Goal: Task Accomplishment & Management: Use online tool/utility

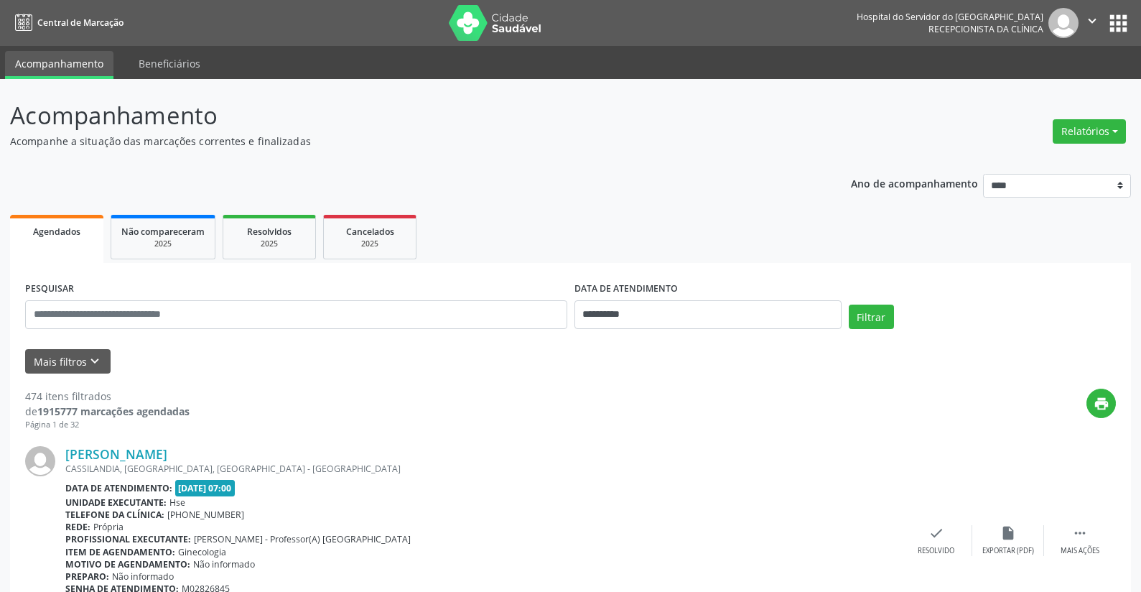
click at [1073, 124] on button "Relatórios" at bounding box center [1089, 131] width 73 height 24
click at [1050, 162] on link "Agendamentos" at bounding box center [1049, 162] width 154 height 20
select select "*"
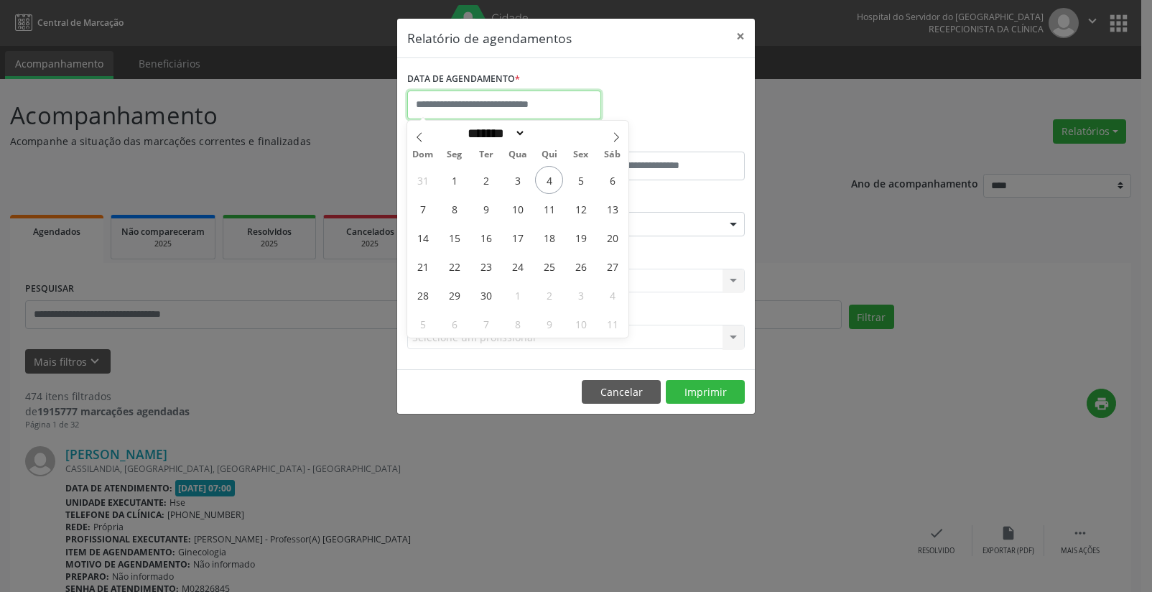
click at [555, 106] on input "text" at bounding box center [504, 104] width 194 height 29
click at [450, 273] on span "22" at bounding box center [454, 266] width 28 height 28
type input "**********"
click at [450, 273] on span "22" at bounding box center [454, 266] width 28 height 28
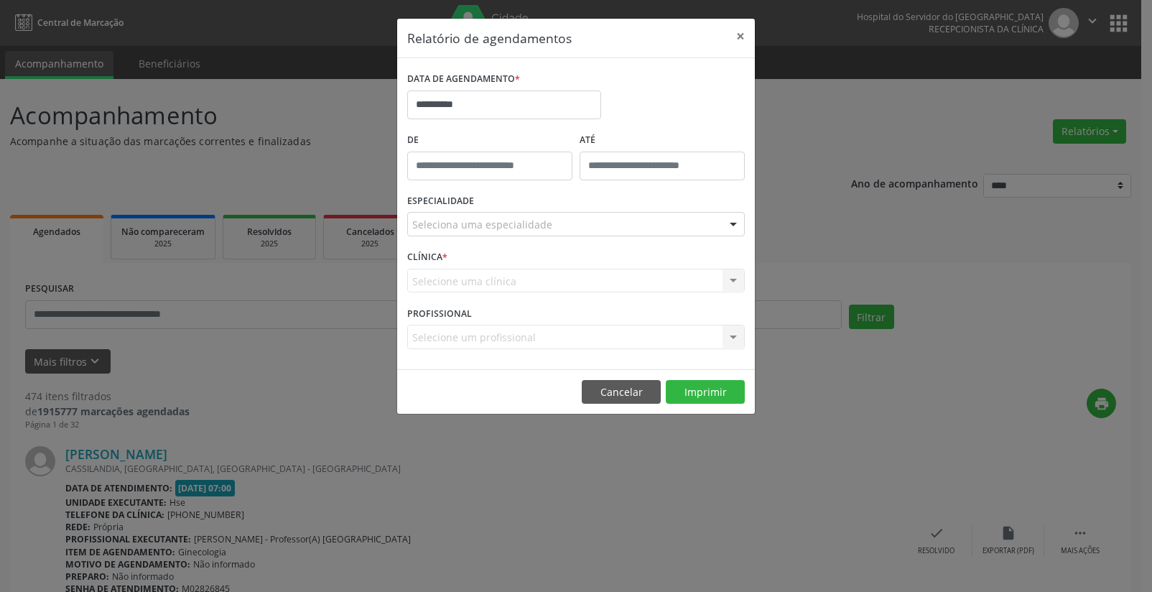
click at [706, 222] on div "Seleciona uma especialidade" at bounding box center [575, 224] width 337 height 24
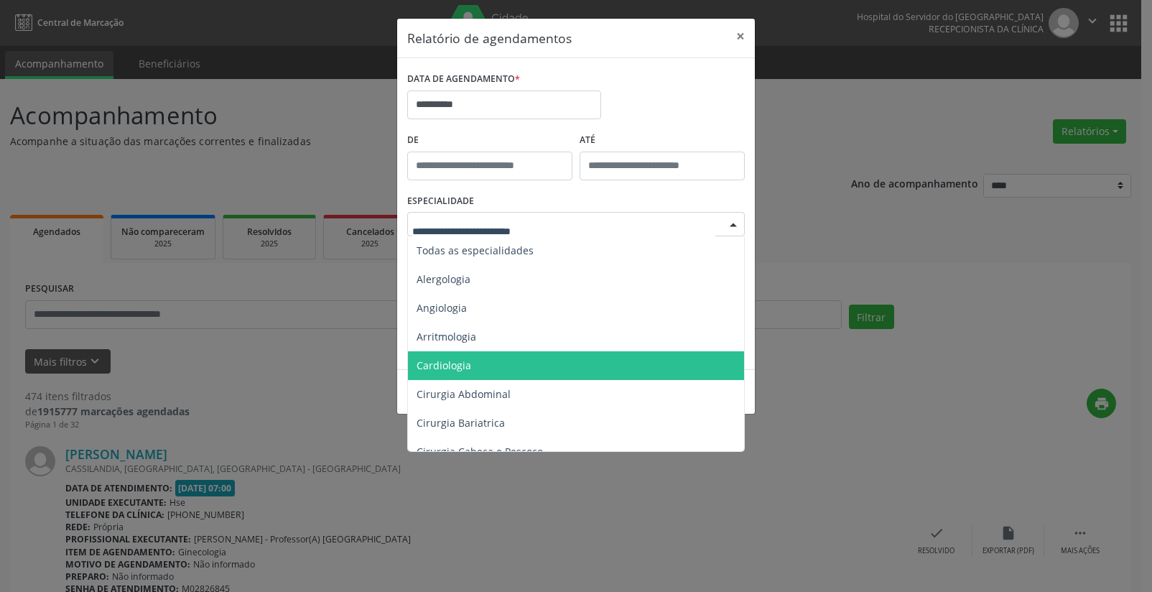
click at [681, 361] on span "Cardiologia" at bounding box center [577, 365] width 338 height 29
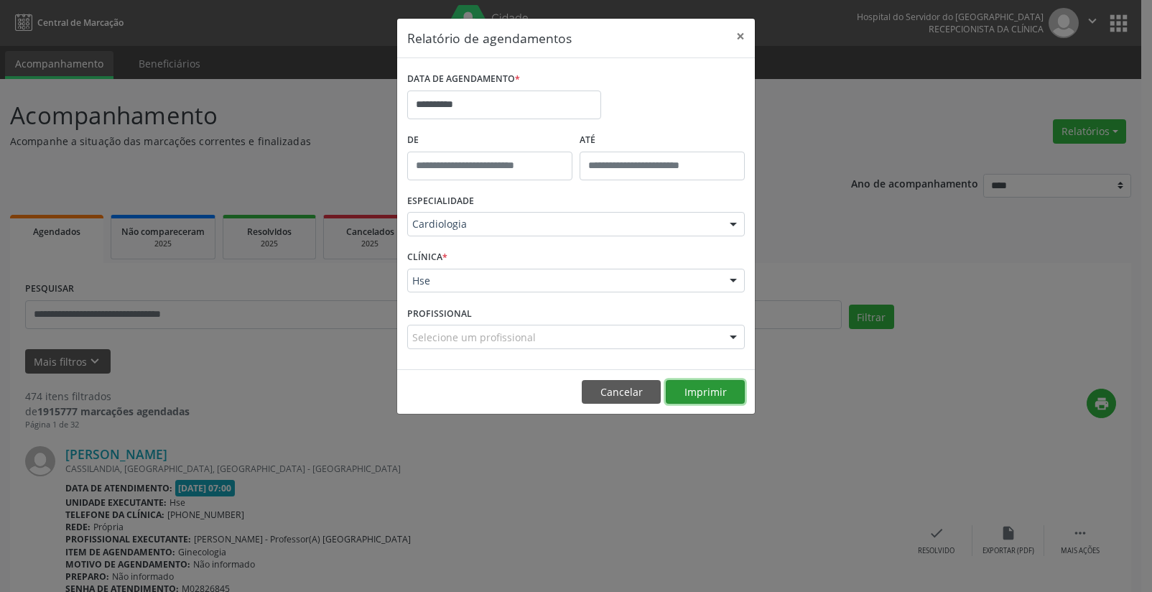
click at [712, 386] on button "Imprimir" at bounding box center [705, 392] width 79 height 24
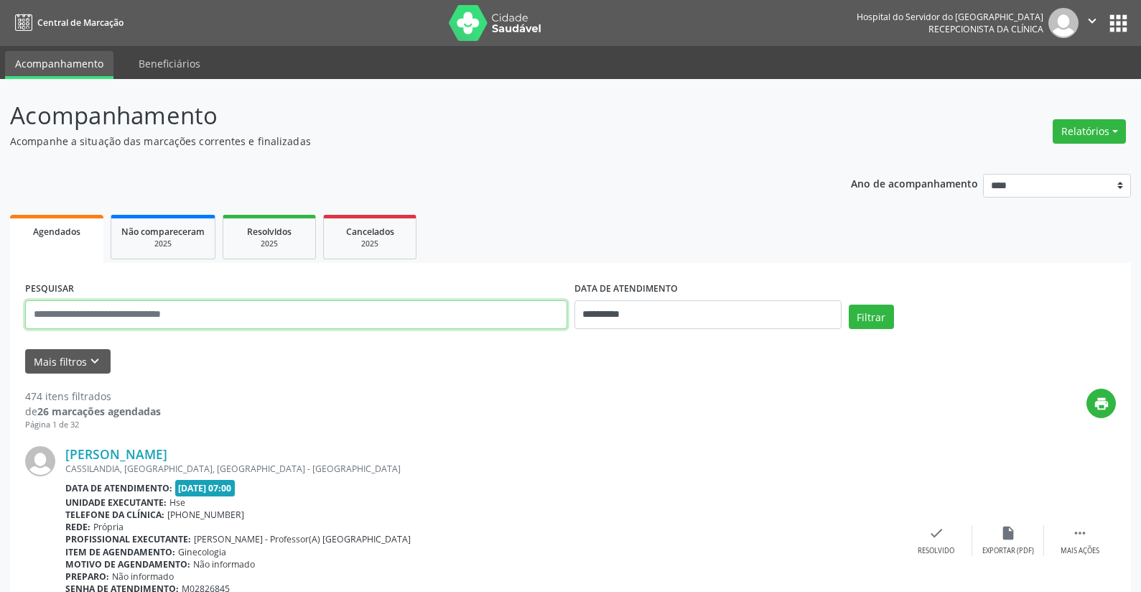
click at [317, 315] on input "text" at bounding box center [296, 314] width 542 height 29
